Goal: Navigation & Orientation: Find specific page/section

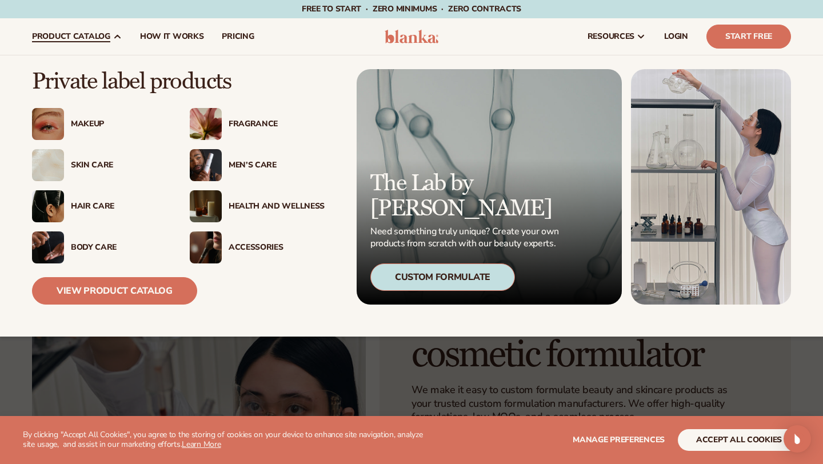
click at [240, 164] on div "Men’s Care" at bounding box center [277, 166] width 96 height 10
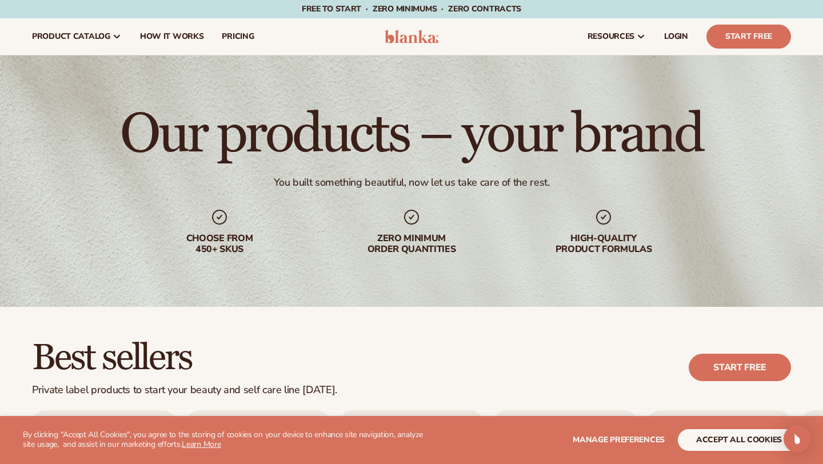
scroll to position [273, 0]
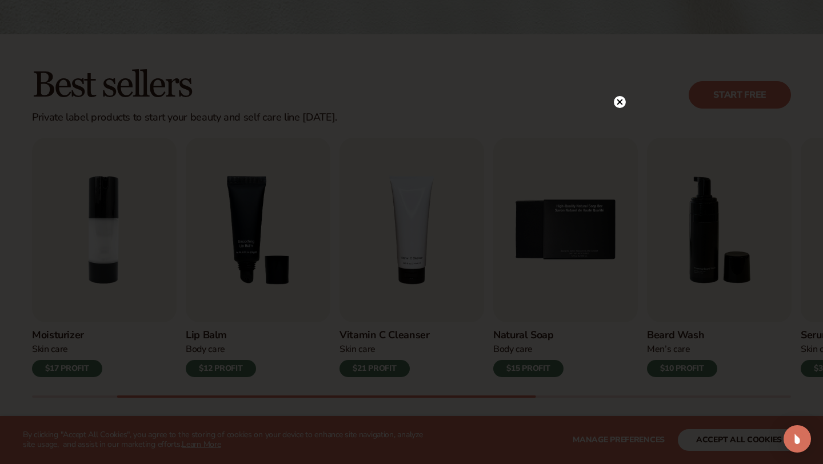
click at [620, 103] on circle at bounding box center [620, 102] width 12 height 12
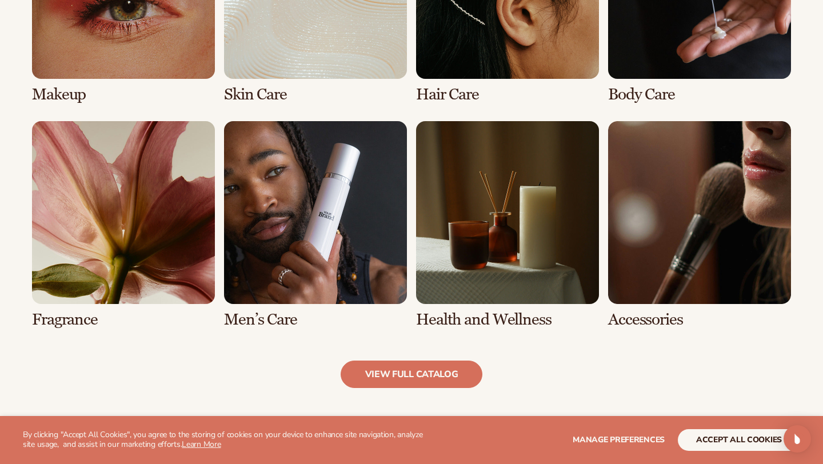
scroll to position [966, 0]
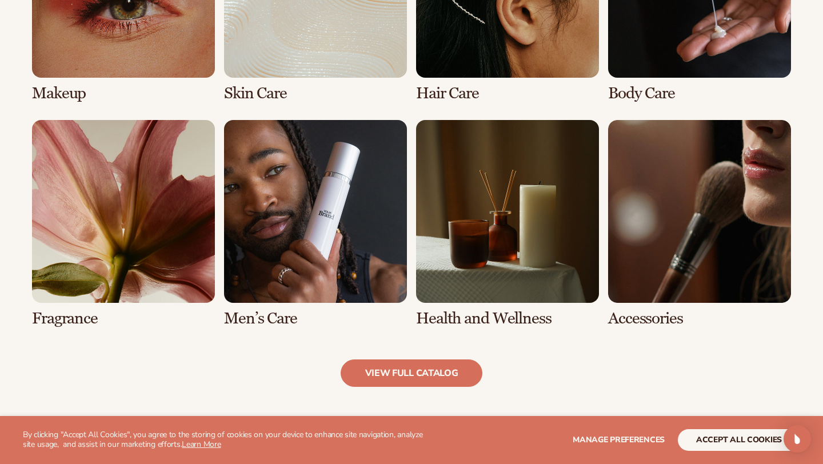
click at [310, 233] on link "6 / 8" at bounding box center [315, 224] width 183 height 208
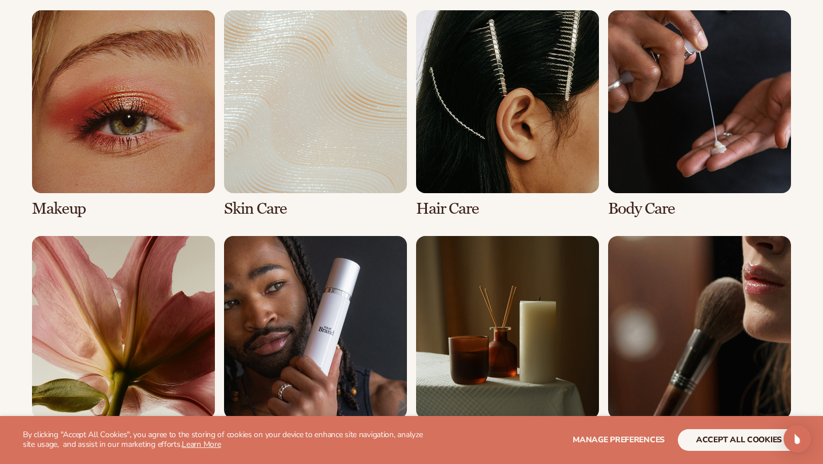
scroll to position [901, 0]
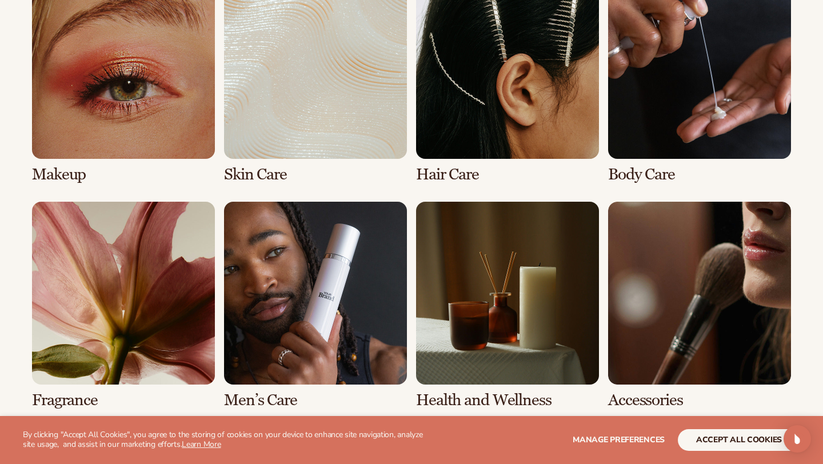
click at [494, 129] on link "3 / 8" at bounding box center [507, 80] width 183 height 208
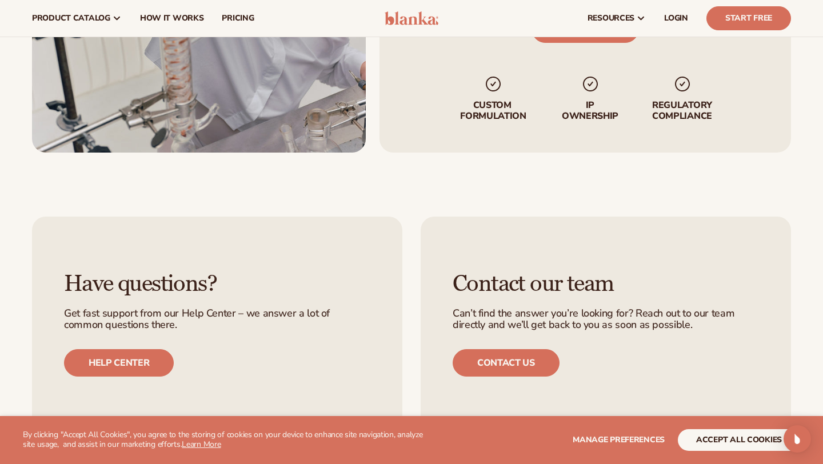
scroll to position [1582, 0]
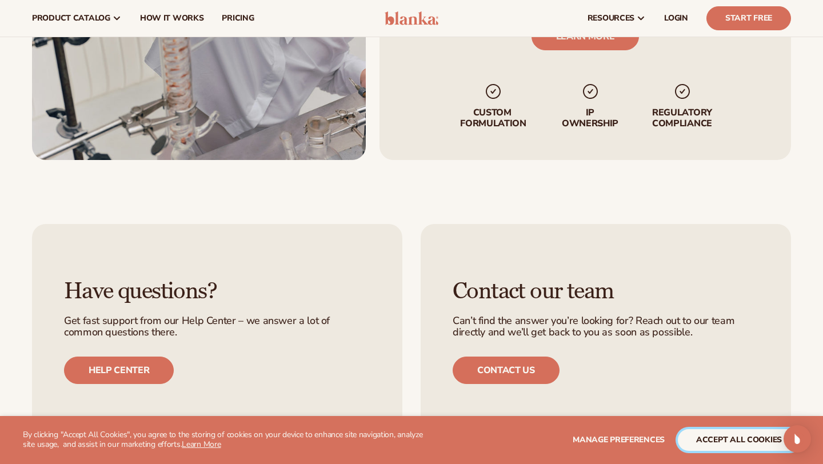
click at [742, 443] on button "accept all cookies" at bounding box center [739, 440] width 122 height 22
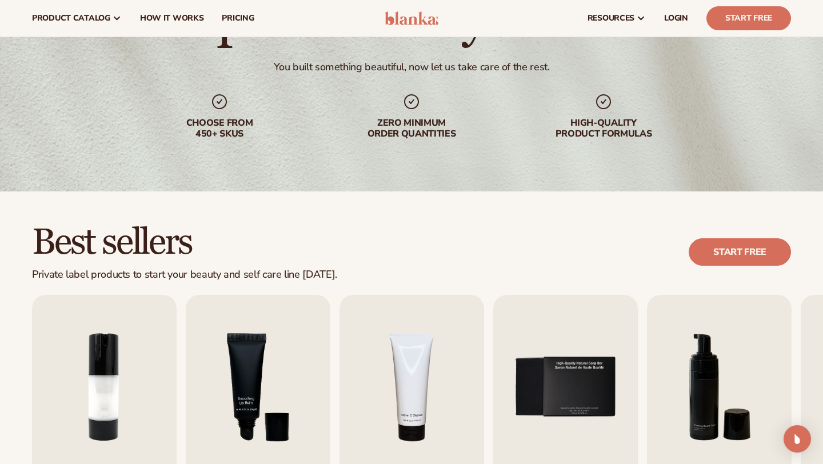
scroll to position [0, 0]
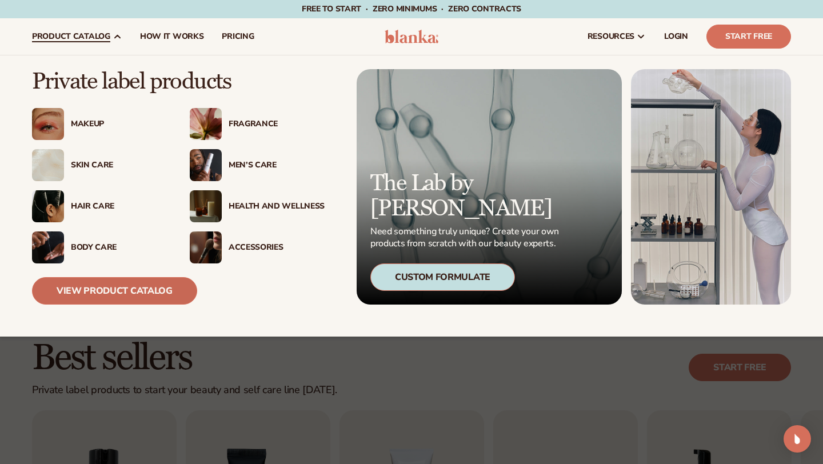
click at [109, 289] on link "View Product Catalog" at bounding box center [114, 290] width 165 height 27
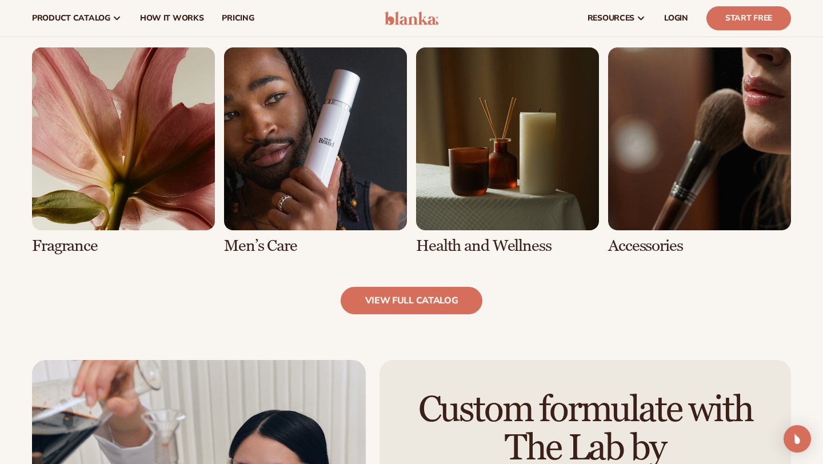
scroll to position [1029, 0]
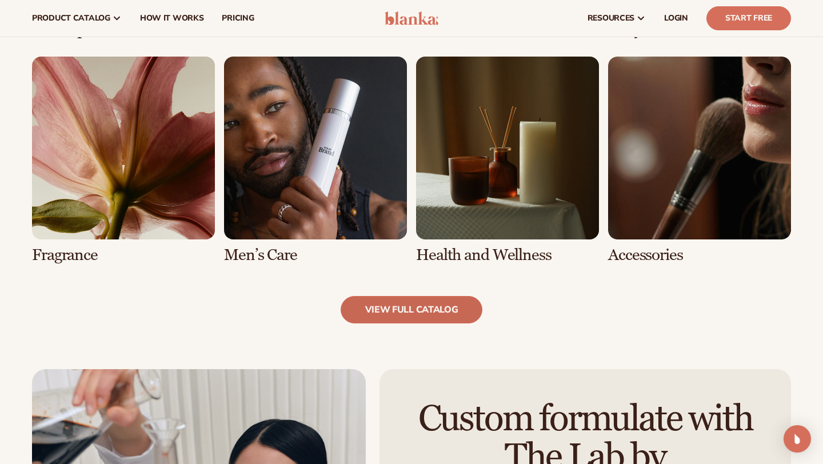
click at [386, 306] on link "view full catalog" at bounding box center [412, 309] width 142 height 27
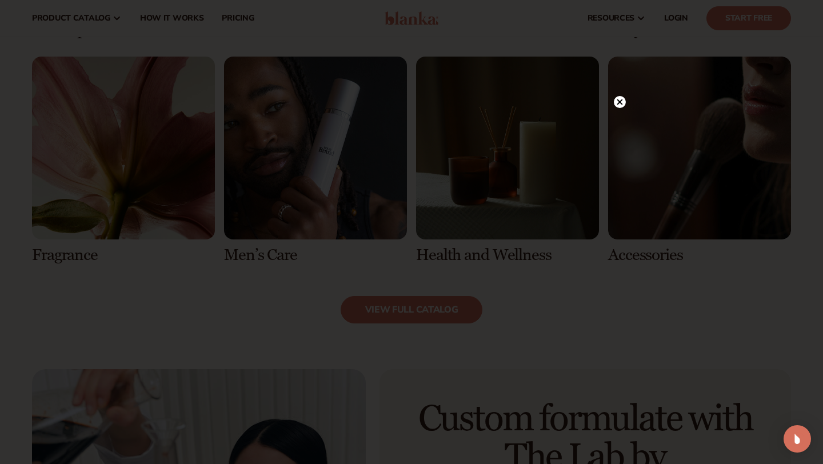
click at [621, 98] on circle at bounding box center [620, 102] width 12 height 12
